Goal: Find specific page/section: Find specific page/section

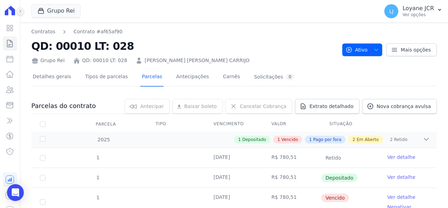
click at [19, 9] on icon at bounding box center [20, 11] width 4 height 4
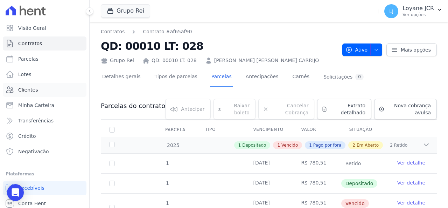
click at [46, 96] on ul "Visão Geral Contratos [GEOGRAPHIC_DATA] Lotes Clientes Minha Carteira Transferê…" at bounding box center [45, 89] width 84 height 137
click at [46, 89] on link "Clientes" at bounding box center [45, 90] width 84 height 14
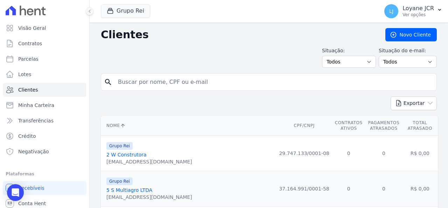
click at [210, 79] on input "search" at bounding box center [274, 82] width 320 height 14
paste input "[PERSON_NAME]"
type input "[PERSON_NAME]"
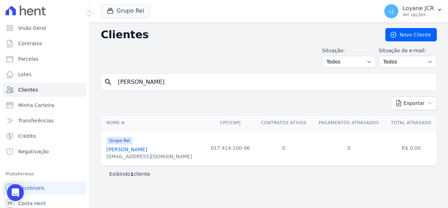
click at [145, 151] on link "[PERSON_NAME]" at bounding box center [126, 149] width 41 height 6
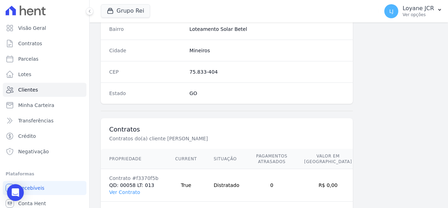
scroll to position [450, 0]
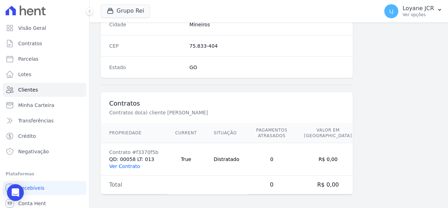
click at [123, 163] on link "Ver Contrato" at bounding box center [124, 166] width 31 height 6
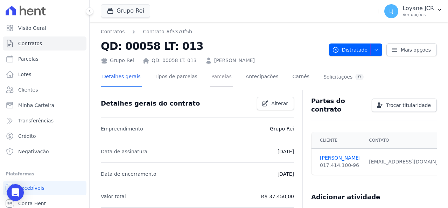
click at [217, 83] on link "Parcelas" at bounding box center [221, 77] width 23 height 19
